Goal: Information Seeking & Learning: Learn about a topic

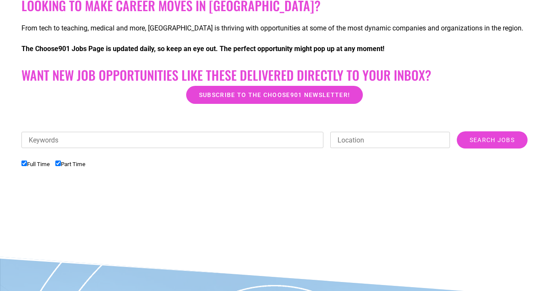
scroll to position [192, 0]
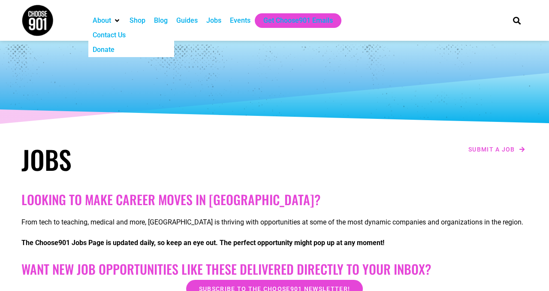
click at [38, 15] on img at bounding box center [37, 20] width 32 height 32
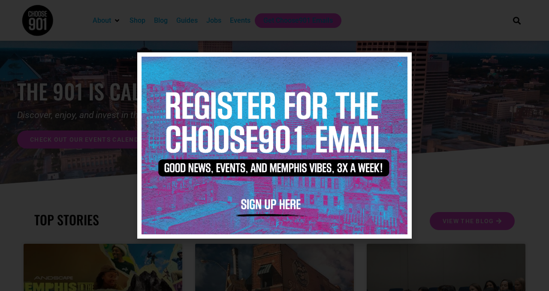
click at [399, 62] on icon "Close" at bounding box center [400, 64] width 6 height 6
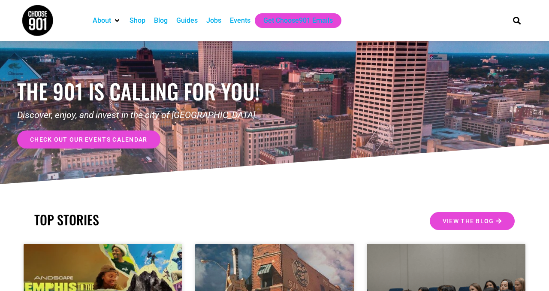
click at [209, 23] on div "Jobs" at bounding box center [213, 20] width 15 height 10
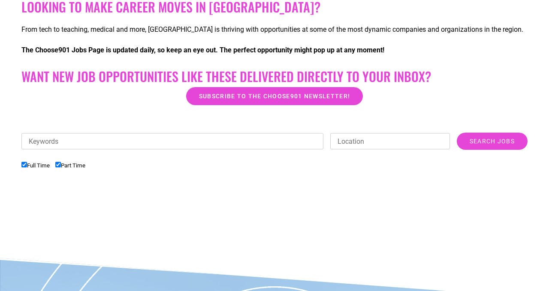
scroll to position [192, 0]
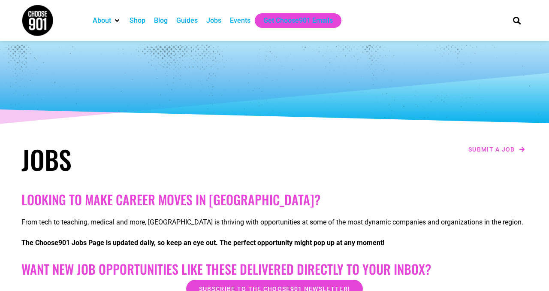
click at [42, 18] on img at bounding box center [37, 20] width 32 height 32
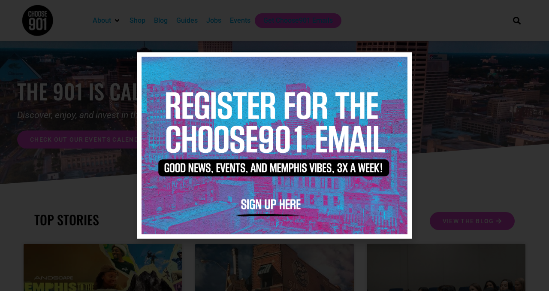
click at [400, 63] on icon "Close" at bounding box center [400, 64] width 6 height 6
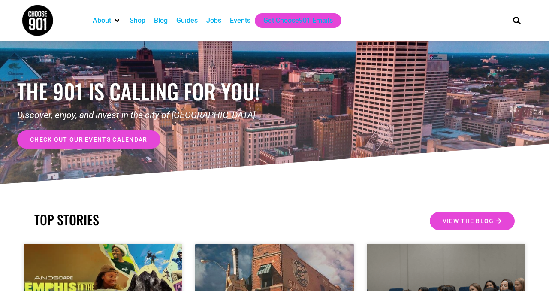
click at [217, 20] on div "Jobs" at bounding box center [213, 20] width 15 height 10
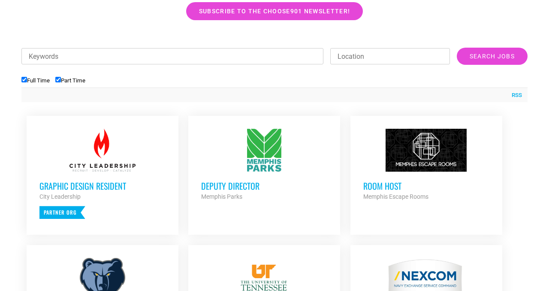
scroll to position [273, 0]
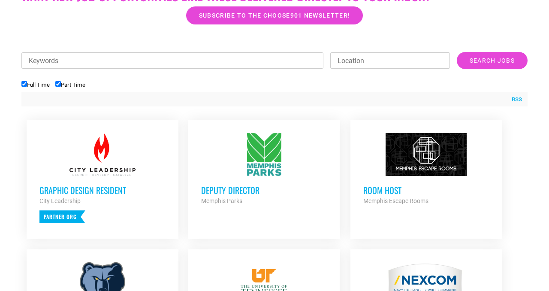
click at [238, 187] on h3 "Deputy Director" at bounding box center [264, 189] width 126 height 11
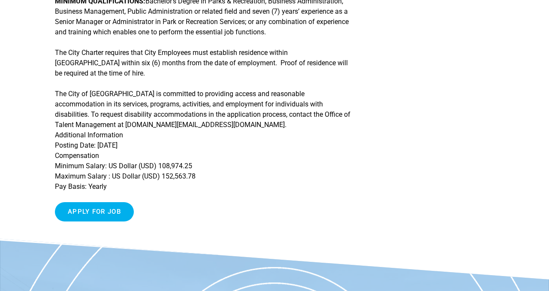
scroll to position [455, 0]
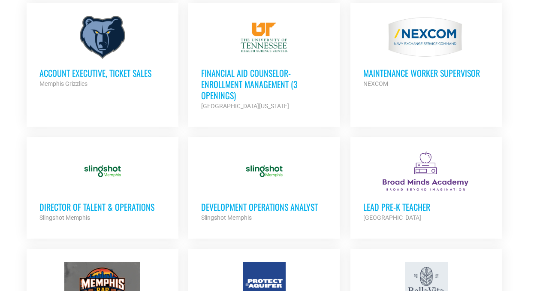
scroll to position [520, 0]
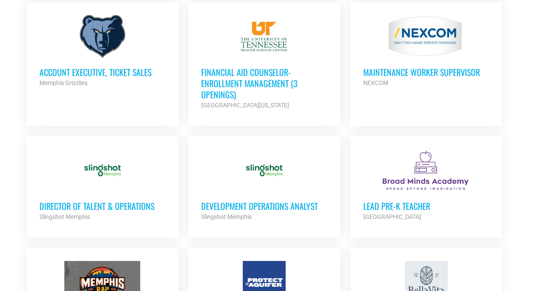
click at [246, 209] on h3 "Development Operations Analyst" at bounding box center [264, 205] width 126 height 11
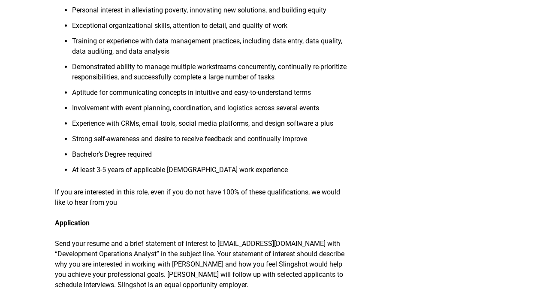
scroll to position [852, 0]
